Goal: Task Accomplishment & Management: Use online tool/utility

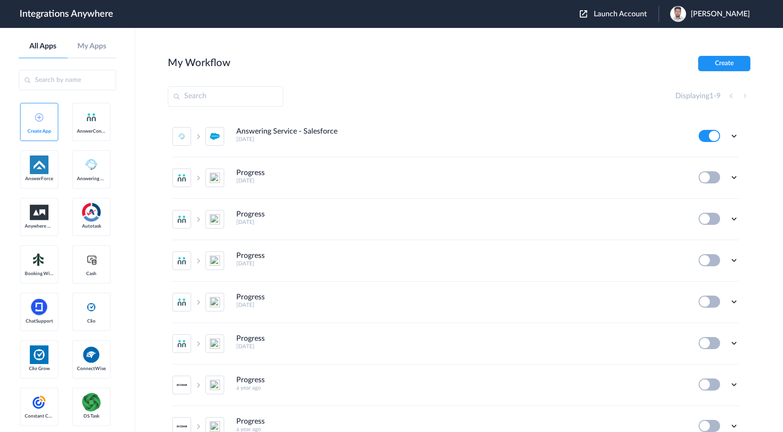
click at [644, 13] on span "Launch Account" at bounding box center [619, 13] width 53 height 7
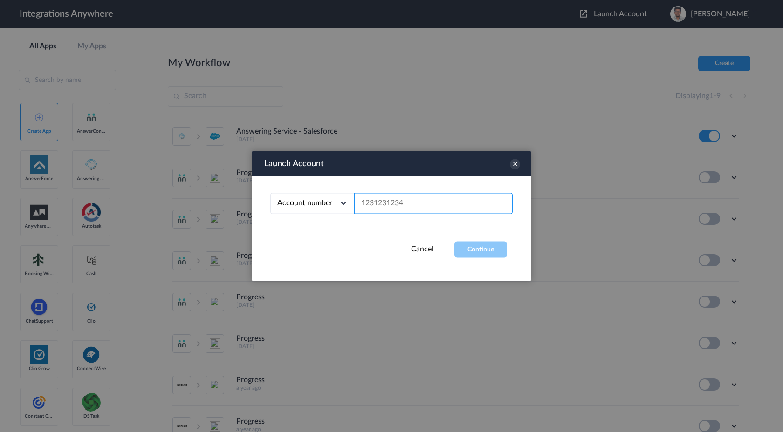
click at [399, 210] on input "text" at bounding box center [433, 203] width 158 height 21
click at [308, 207] on span "Account number" at bounding box center [304, 202] width 55 height 7
click at [304, 249] on li "Email address" at bounding box center [312, 242] width 84 height 17
click at [377, 203] on input "text" at bounding box center [433, 203] width 158 height 21
paste input "[EMAIL_ADDRESS][DOMAIN_NAME]"
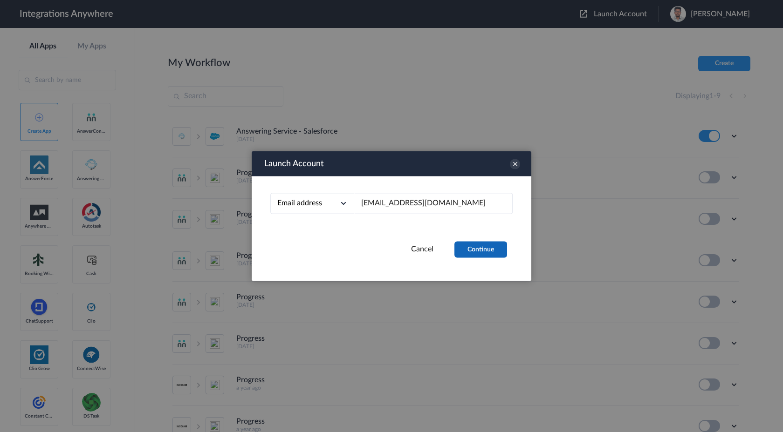
click at [492, 242] on button "Continue" at bounding box center [480, 250] width 53 height 16
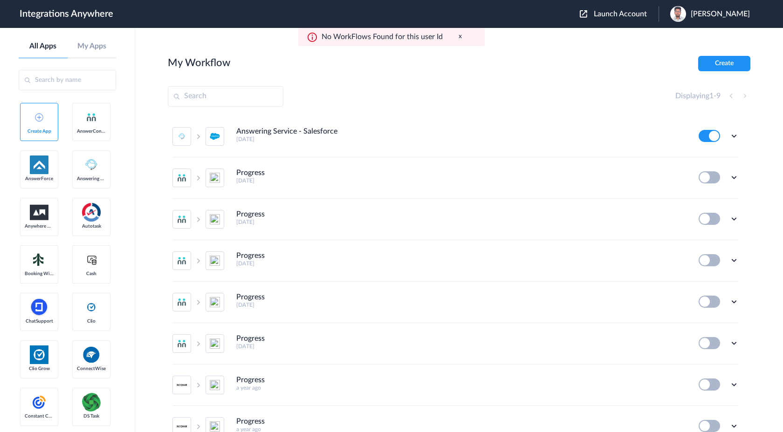
click at [643, 15] on span "Launch Account" at bounding box center [619, 13] width 53 height 7
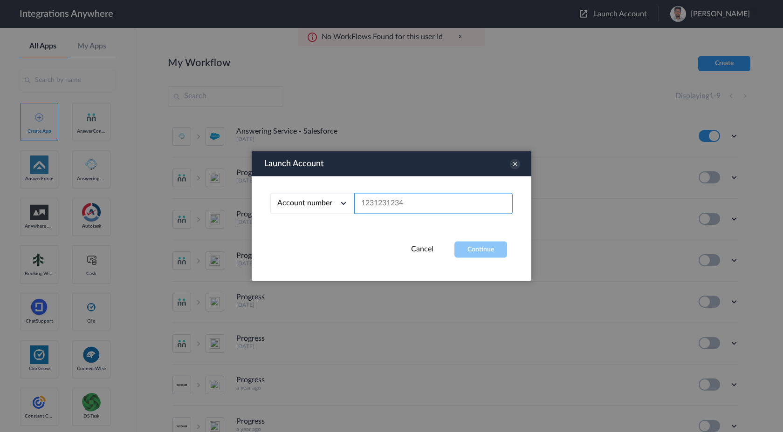
click at [427, 202] on input "text" at bounding box center [433, 203] width 158 height 21
click at [323, 197] on div "Account number" at bounding box center [312, 203] width 84 height 21
click at [306, 245] on link "Email address" at bounding box center [296, 242] width 39 height 7
click at [378, 207] on input "text" at bounding box center [433, 203] width 158 height 21
paste input "[EMAIL_ADDRESS][DOMAIN_NAME]"
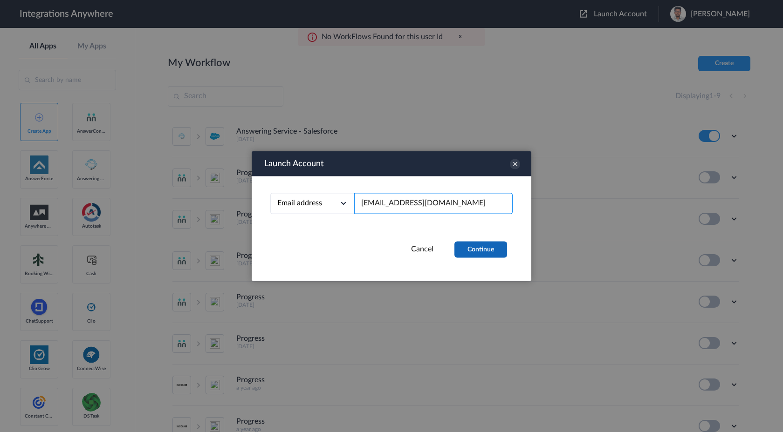
type input "[EMAIL_ADDRESS][DOMAIN_NAME]"
click at [485, 243] on button "Continue" at bounding box center [480, 250] width 53 height 16
